Goal: Transaction & Acquisition: Purchase product/service

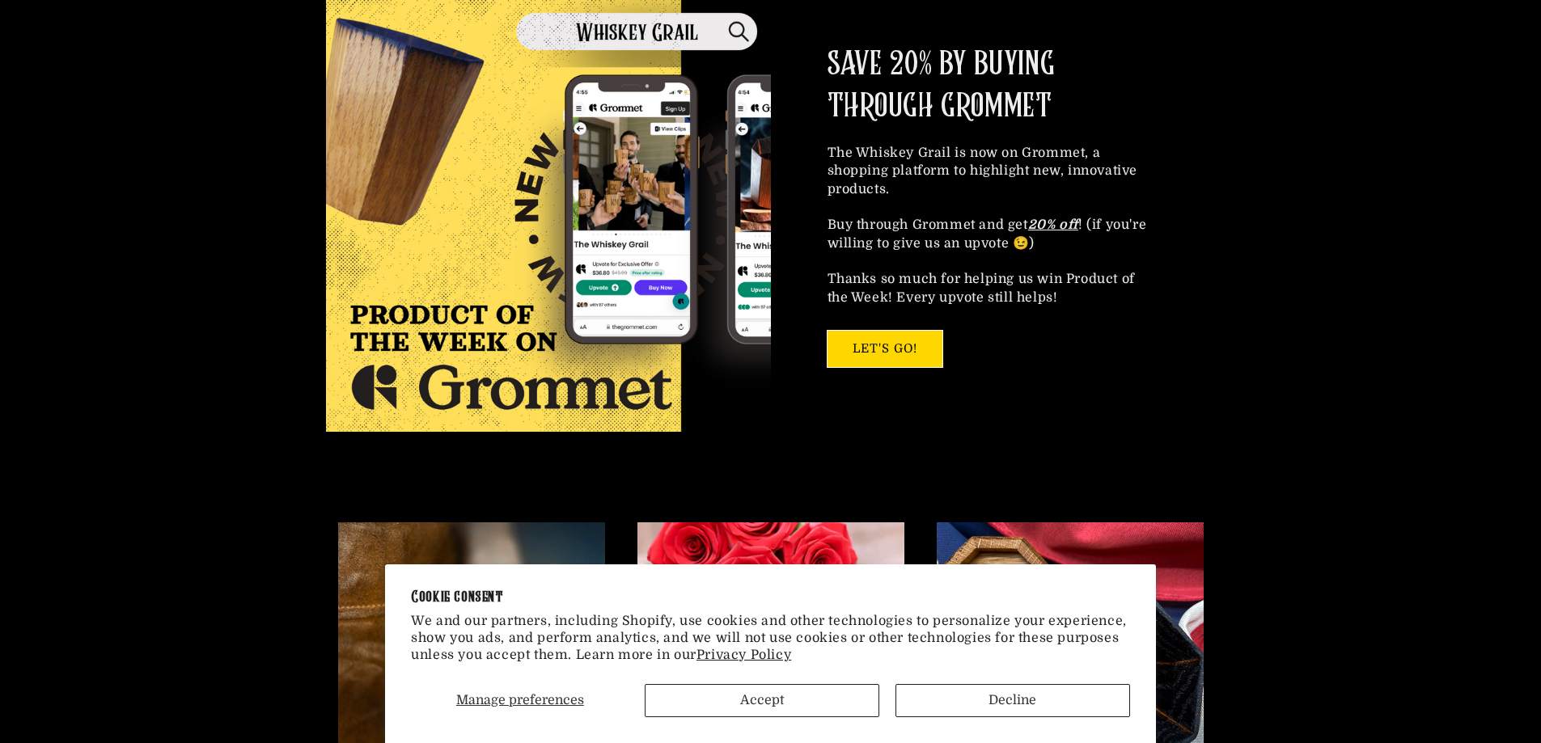
scroll to position [1132, 0]
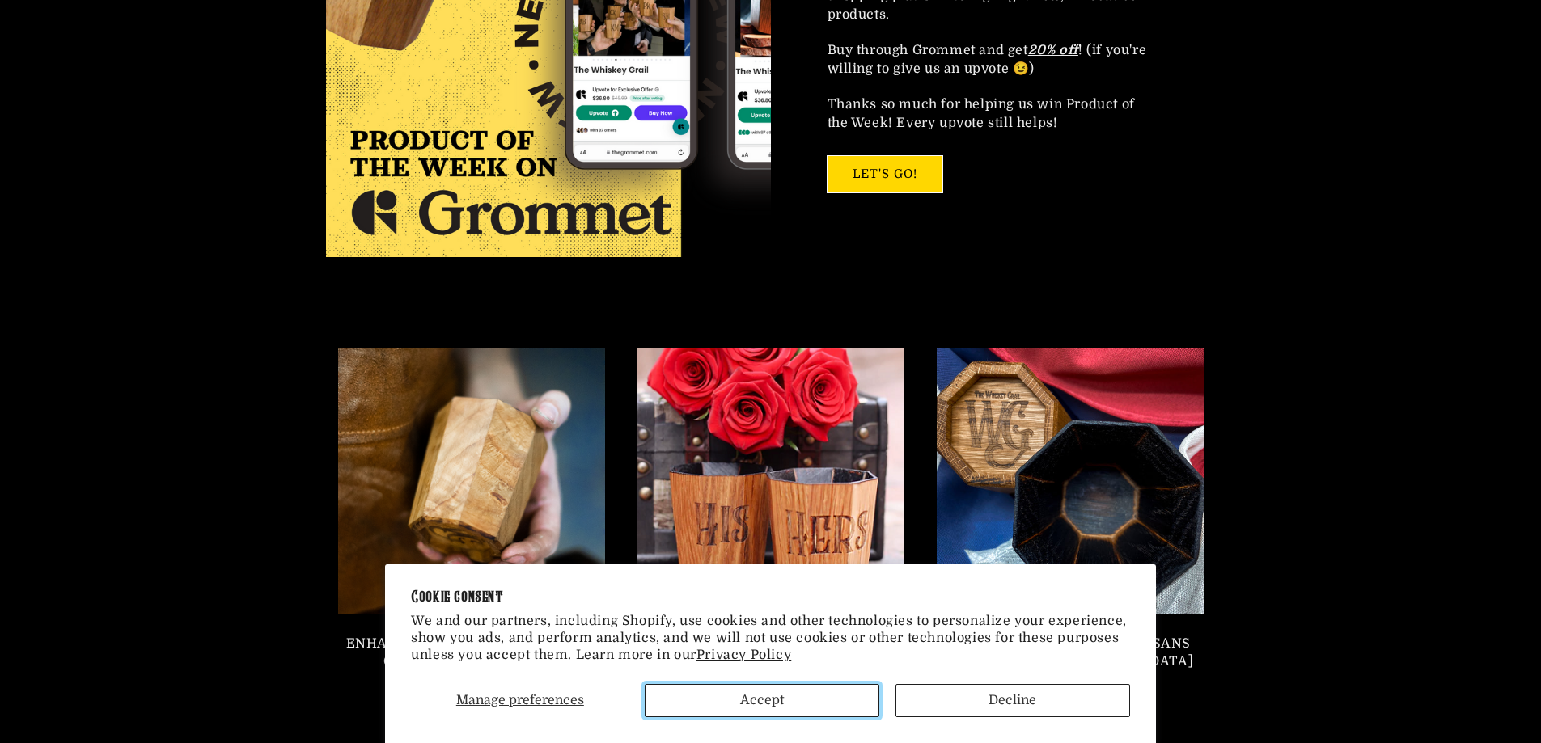
click at [793, 704] on button "Accept" at bounding box center [762, 700] width 235 height 33
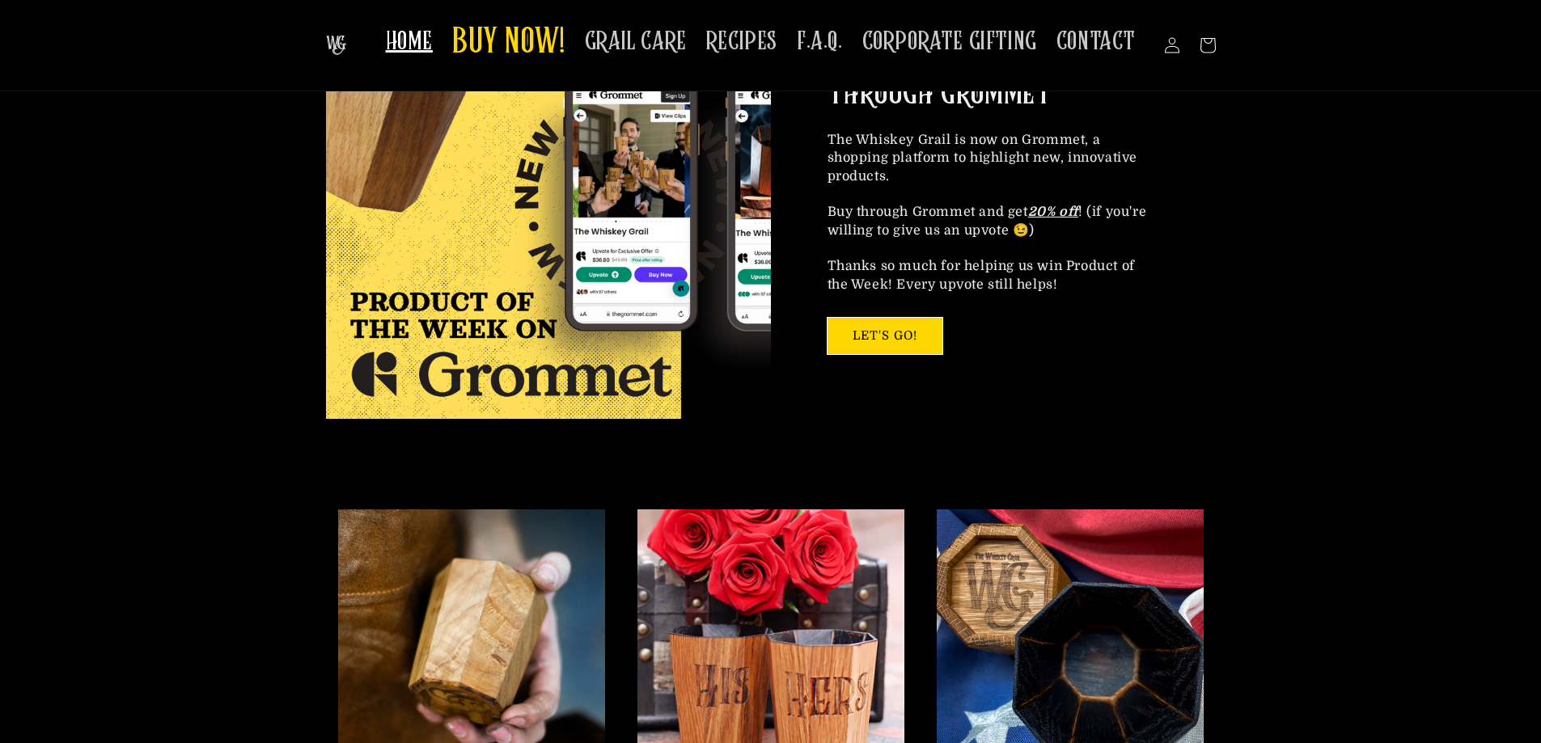
scroll to position [485, 0]
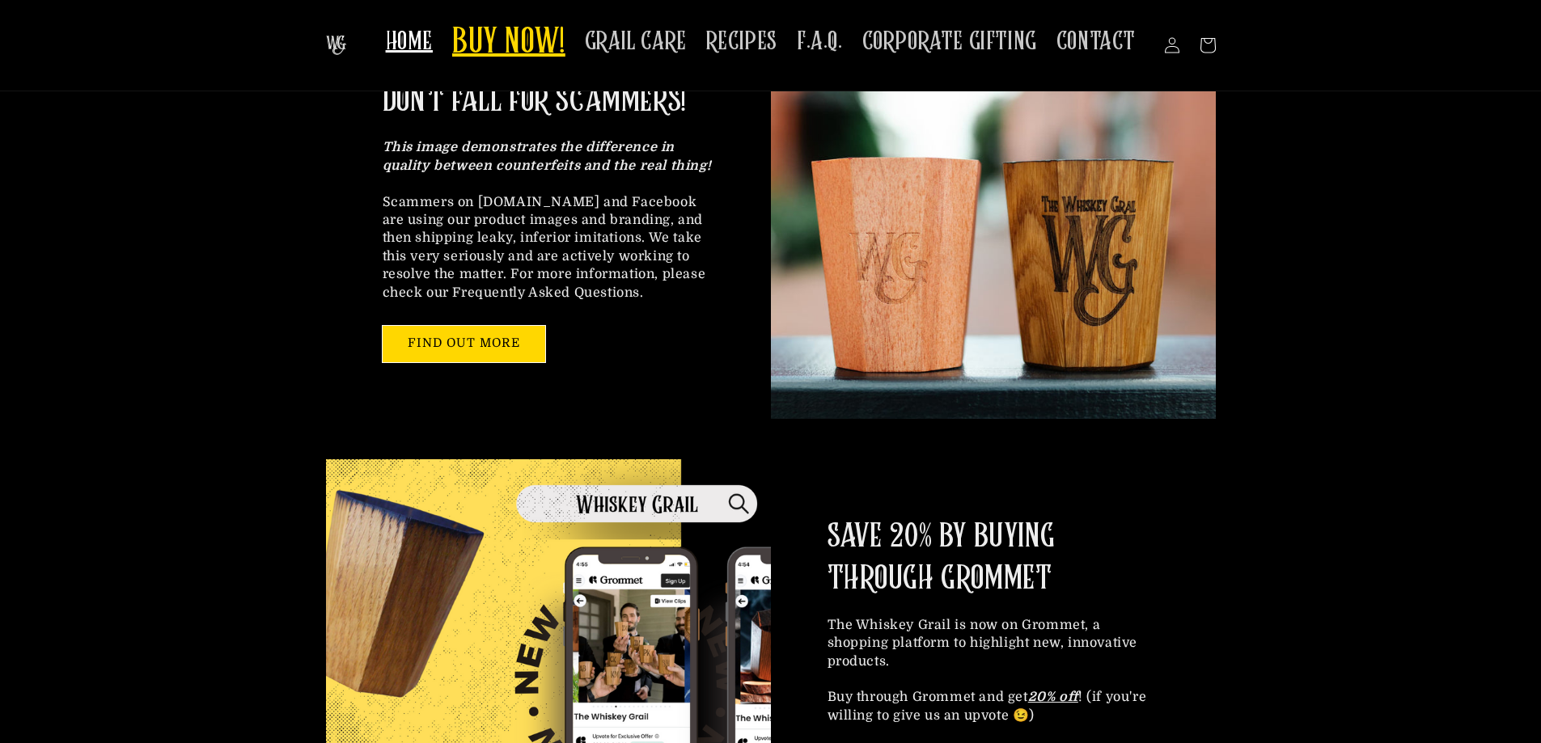
click at [540, 46] on span "BUY NOW!" at bounding box center [508, 43] width 113 height 44
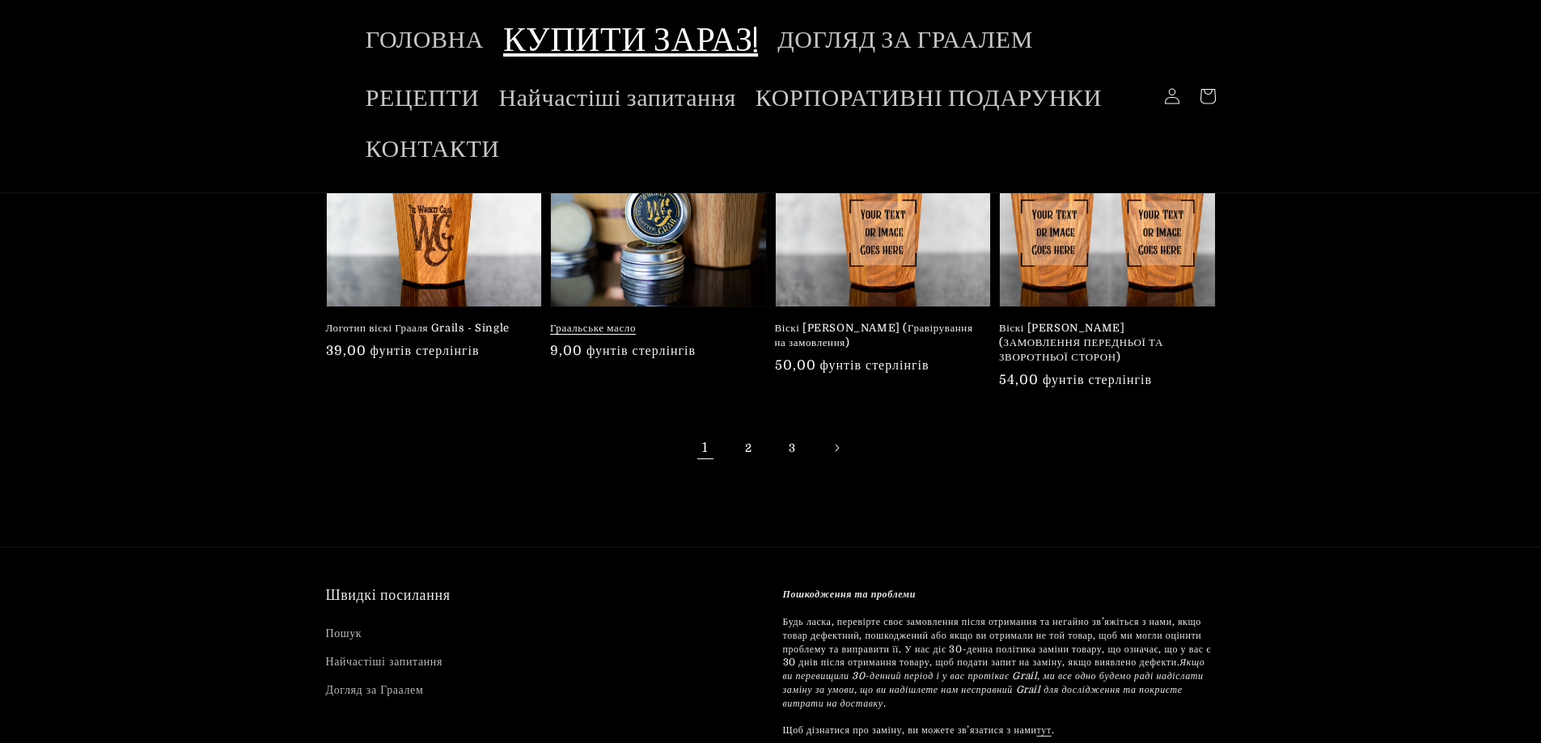
scroll to position [456, 0]
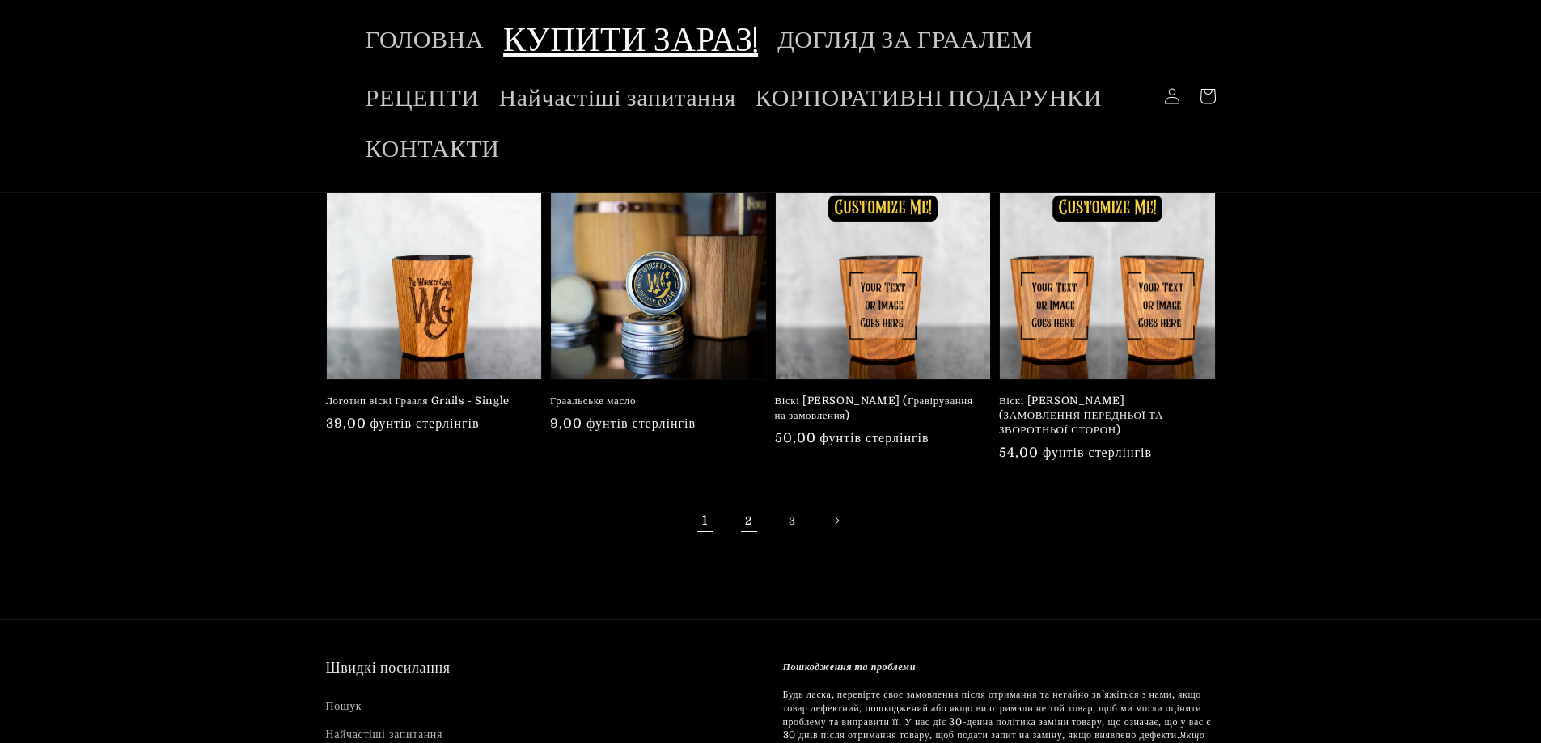
click at [746, 514] on font "2" at bounding box center [748, 520] width 7 height 13
